Goal: Information Seeking & Learning: Learn about a topic

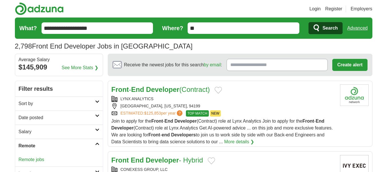
click at [29, 158] on link "Remote jobs" at bounding box center [32, 159] width 26 height 5
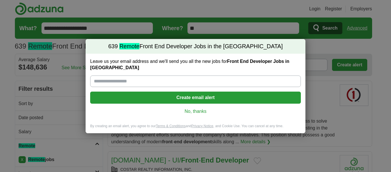
click at [200, 109] on link "No, thanks" at bounding box center [196, 111] width 202 height 6
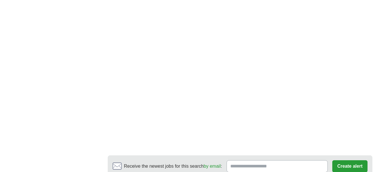
scroll to position [974, 0]
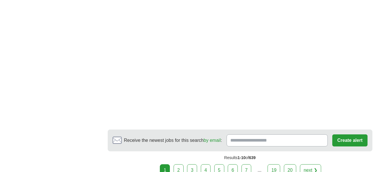
click at [183, 164] on link "2" at bounding box center [179, 170] width 10 height 12
